Goal: Find specific page/section: Find specific page/section

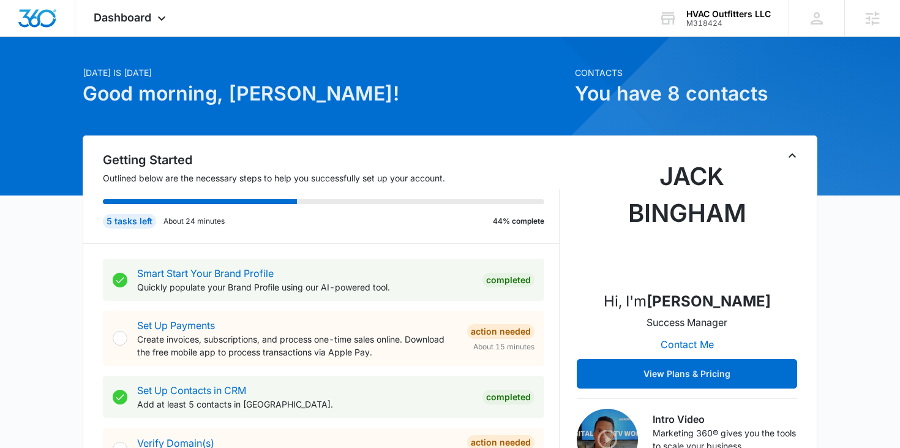
scroll to position [26, 0]
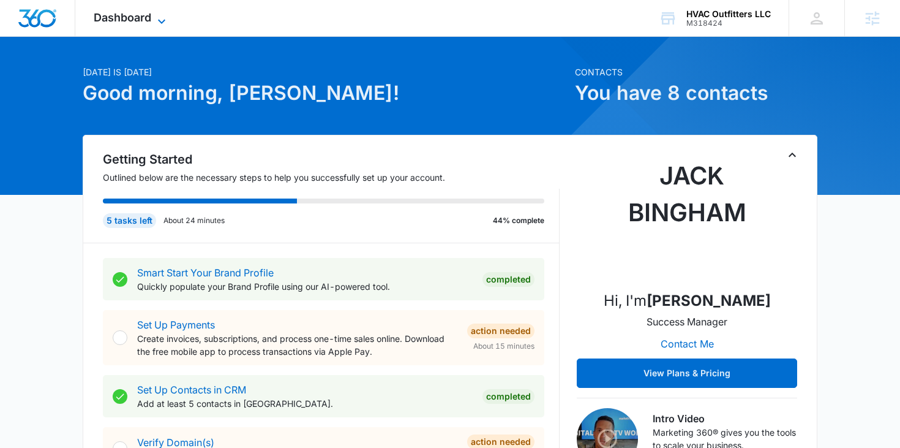
click at [146, 18] on span "Dashboard" at bounding box center [123, 17] width 58 height 13
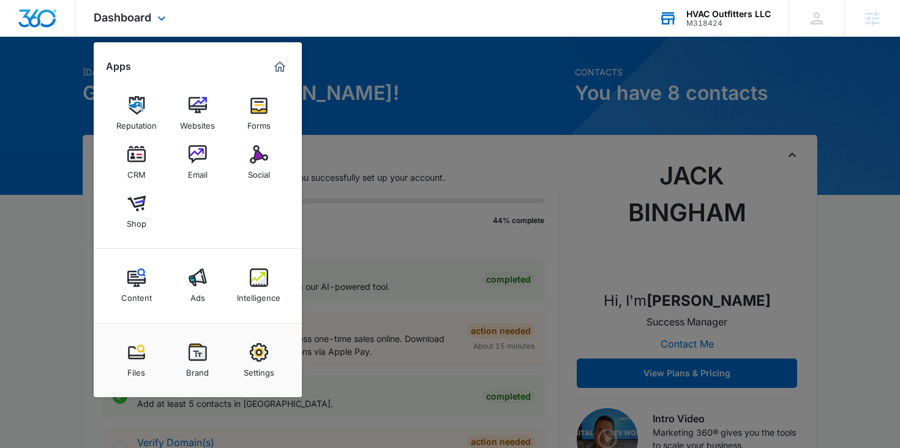
click at [705, 27] on div "M318424" at bounding box center [729, 23] width 85 height 9
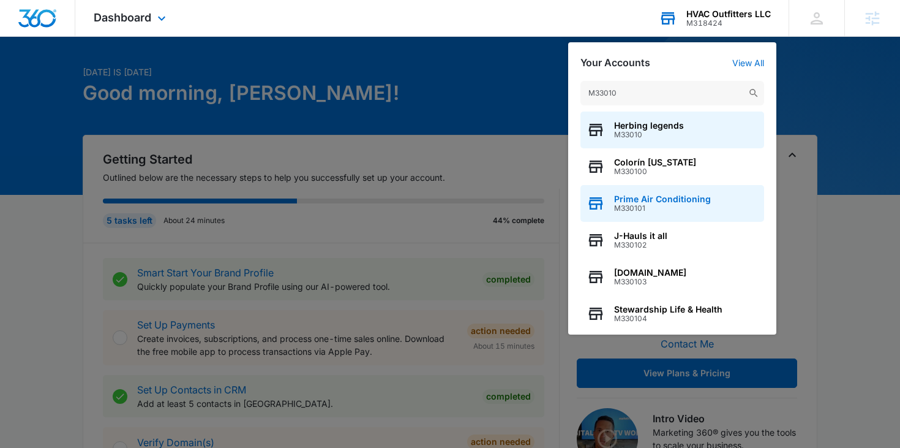
type input "M33010"
click at [645, 211] on span "M330101" at bounding box center [662, 208] width 97 height 9
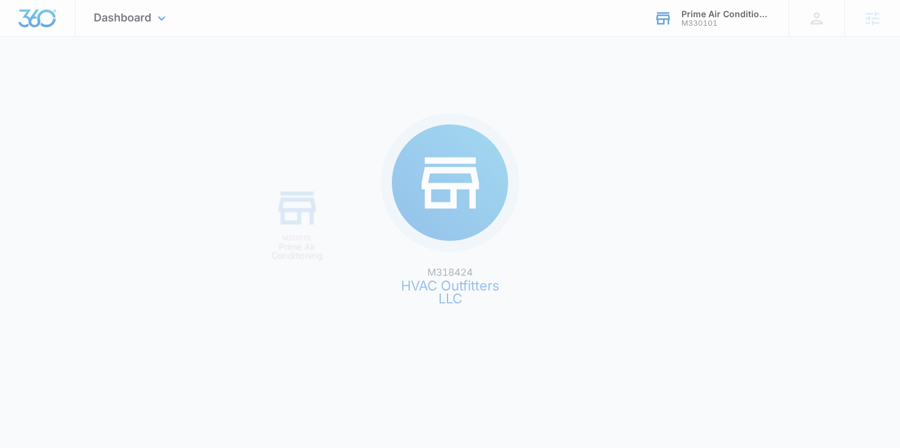
scroll to position [0, 0]
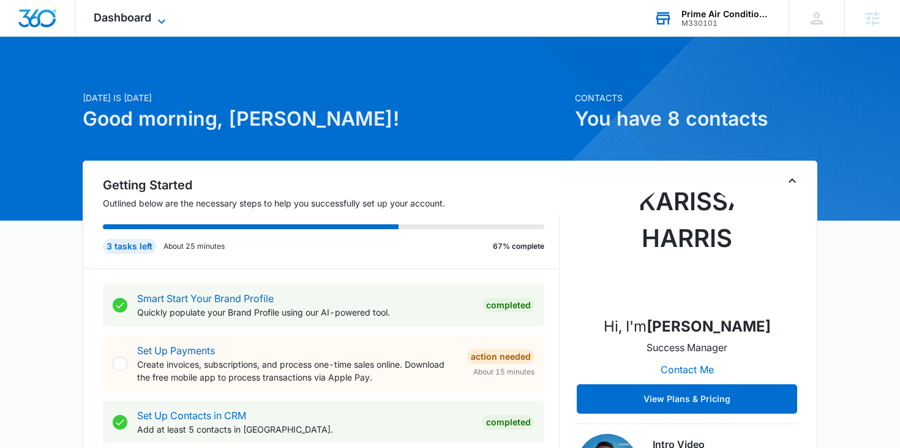
click at [160, 24] on icon at bounding box center [161, 21] width 15 height 15
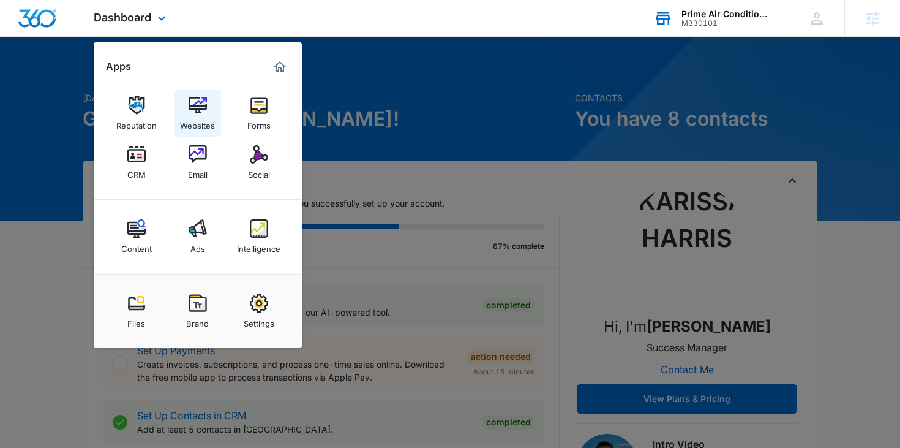
click at [195, 94] on link "Websites" at bounding box center [198, 113] width 47 height 47
